Goal: Task Accomplishment & Management: Manage account settings

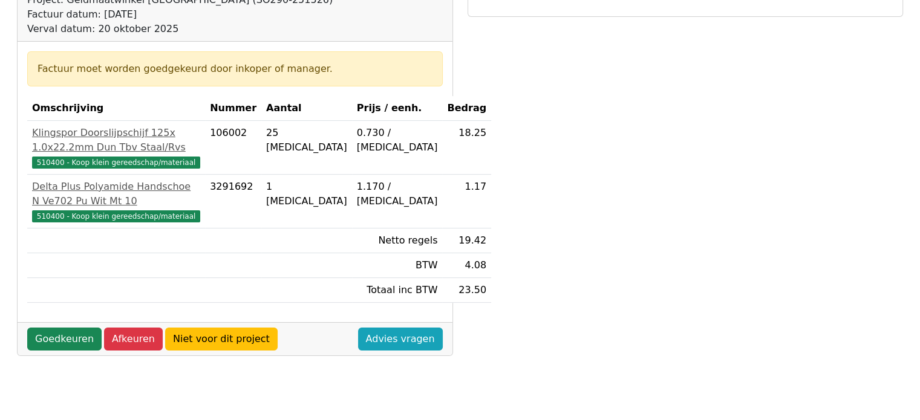
scroll to position [181, 0]
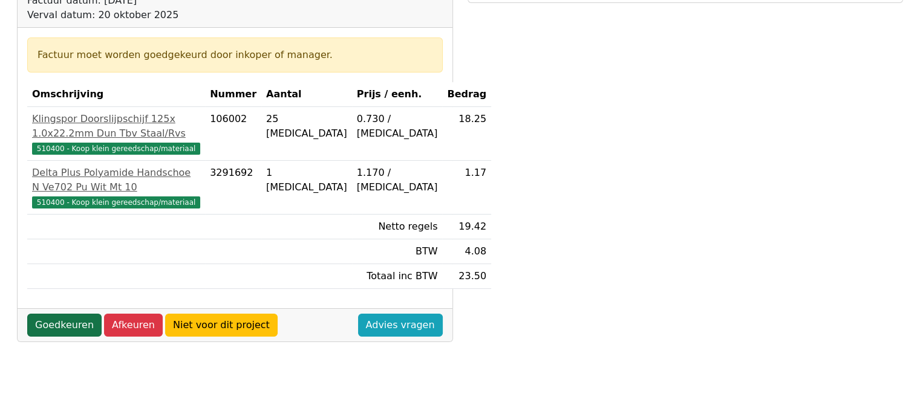
click at [64, 337] on link "Goedkeuren" at bounding box center [64, 325] width 74 height 23
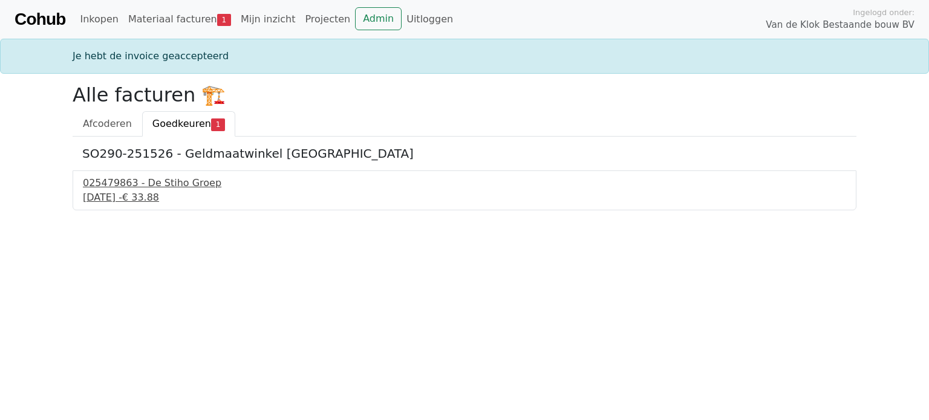
click at [142, 186] on div "025479863 - De Stiho Groep" at bounding box center [464, 183] width 763 height 15
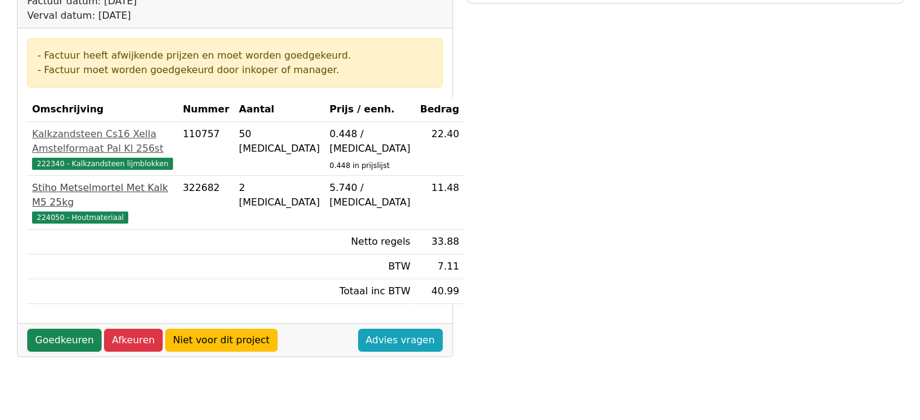
scroll to position [181, 0]
drag, startPoint x: 68, startPoint y: 342, endPoint x: 90, endPoint y: 343, distance: 21.8
click at [68, 342] on link "Goedkeuren" at bounding box center [64, 339] width 74 height 23
